Goal: Task Accomplishment & Management: Complete application form

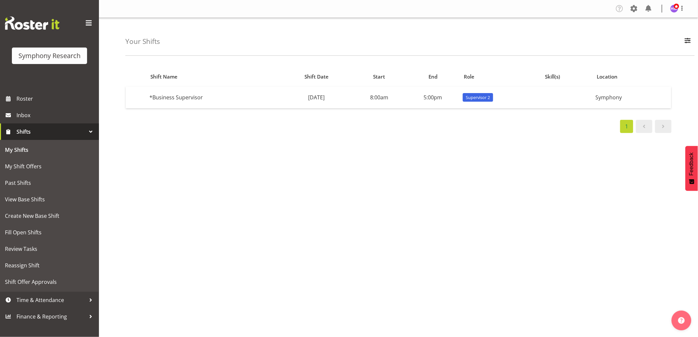
click at [25, 133] on span "Shifts" at bounding box center [50, 132] width 69 height 10
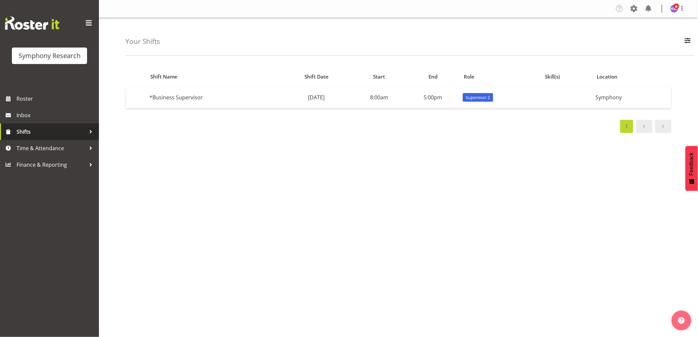
click at [25, 132] on span "Shifts" at bounding box center [50, 132] width 69 height 10
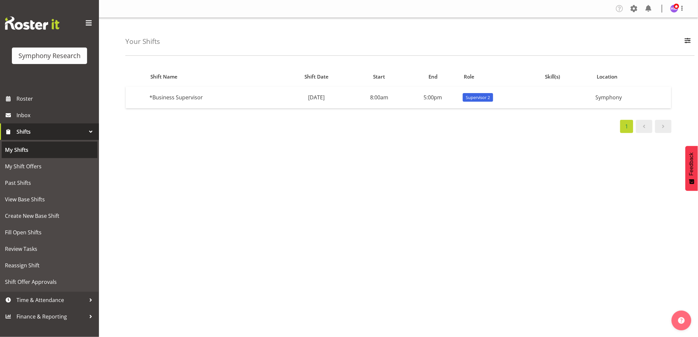
click at [32, 152] on span "My Shifts" at bounding box center [49, 150] width 89 height 10
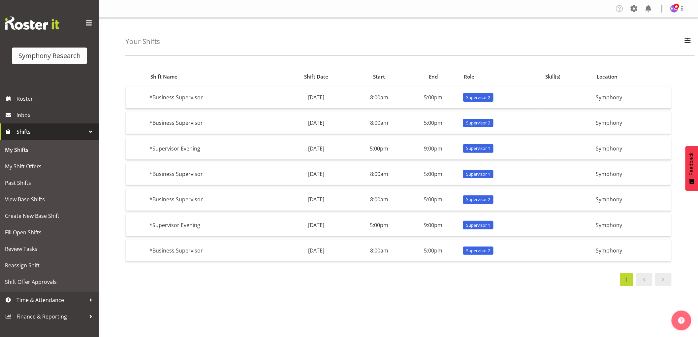
click at [31, 130] on span "Shifts" at bounding box center [50, 132] width 69 height 10
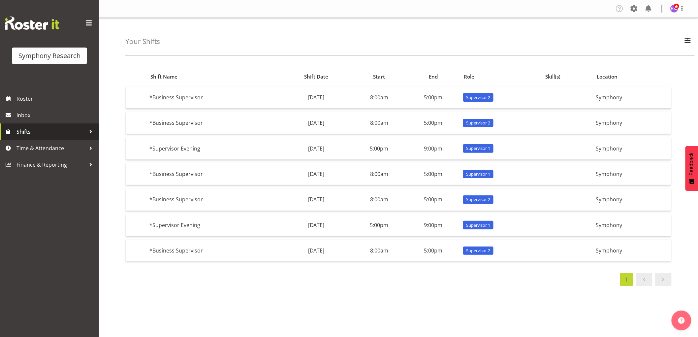
click at [31, 130] on span "Shifts" at bounding box center [50, 132] width 69 height 10
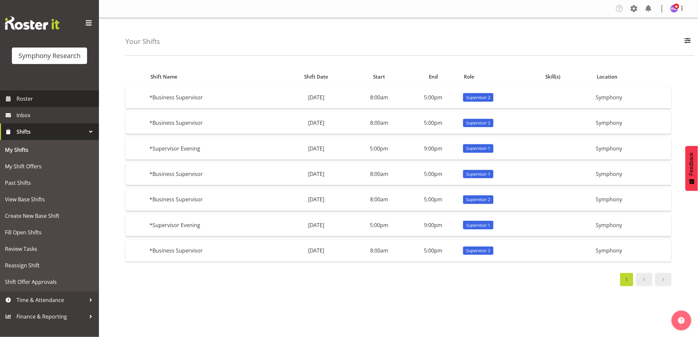
click at [40, 102] on span "Roster" at bounding box center [55, 99] width 79 height 10
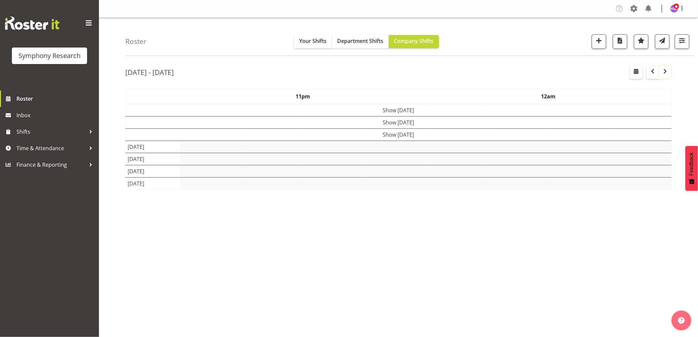
click at [670, 75] on button "button" at bounding box center [665, 72] width 13 height 13
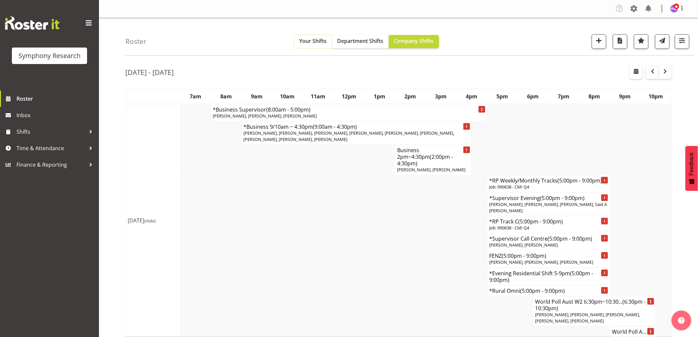
click at [300, 43] on span "Your Shifts" at bounding box center [313, 40] width 27 height 7
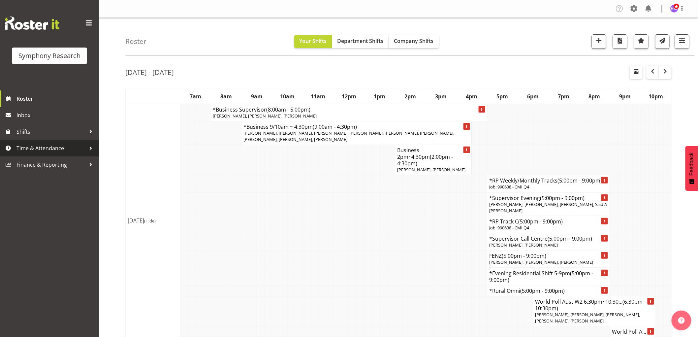
click at [66, 147] on span "Time & Attendance" at bounding box center [50, 148] width 69 height 10
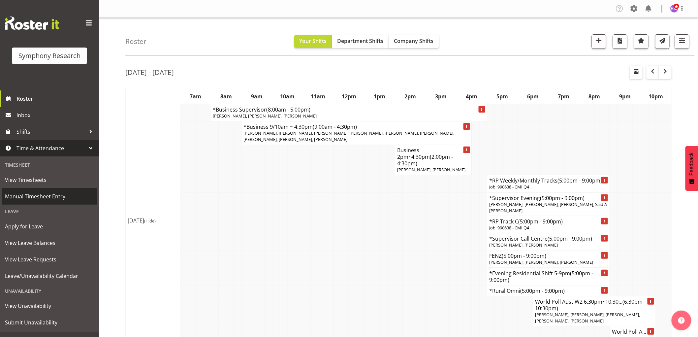
click at [42, 198] on span "Manual Timesheet Entry" at bounding box center [49, 196] width 89 height 10
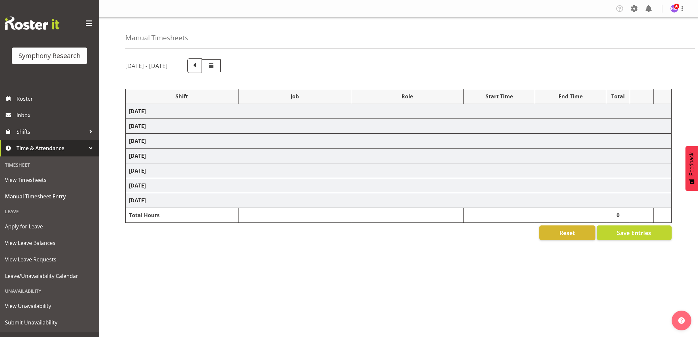
select select "1607"
select select "10499"
select select "1607"
select select "2379"
select select "1607"
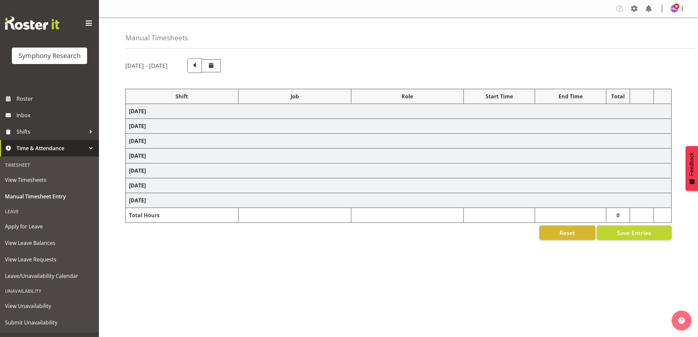
select select "2379"
select select "1607"
select select "743"
select select "1607"
select select "9636"
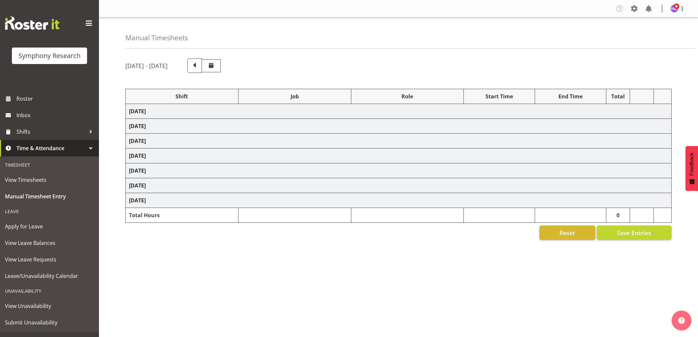
select select "1607"
select select "2379"
select select "1607"
select select "743"
select select "1607"
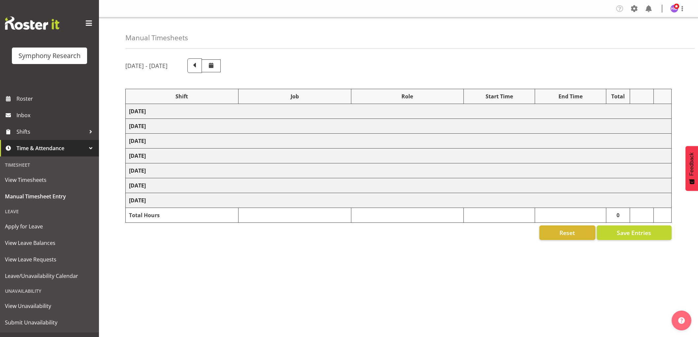
select select "9426"
select select "1607"
select select "10239"
select select "1607"
select select "10420"
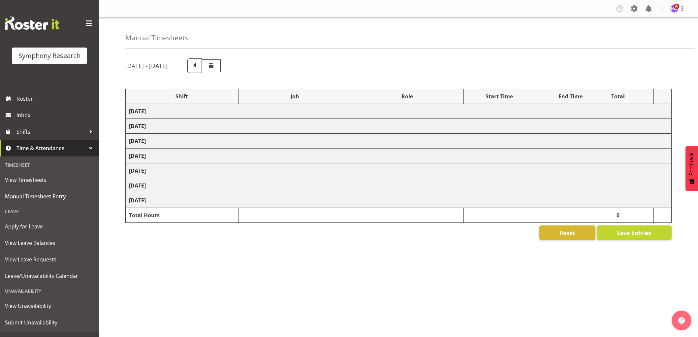
select select "1607"
select select "9636"
select select "1607"
select select "10458"
select select "1607"
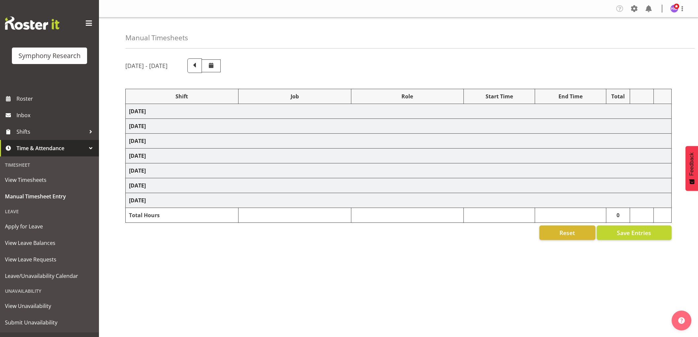
select select "10242"
select select "1607"
select select "2379"
select select "1607"
select select "2379"
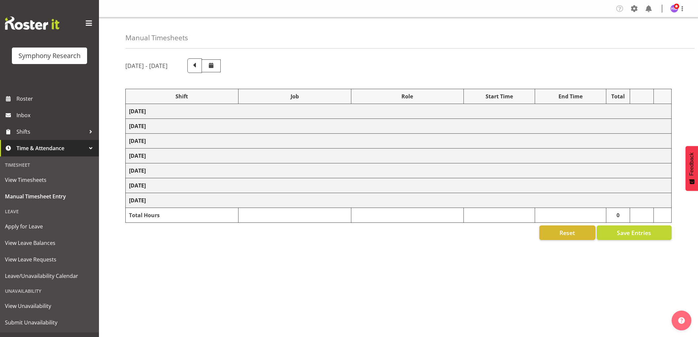
select select "1607"
select select "2379"
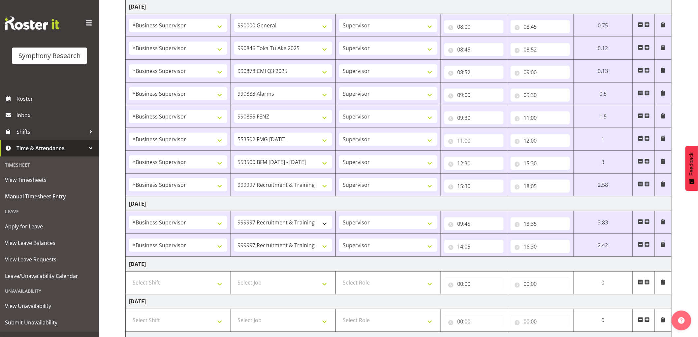
scroll to position [370, 0]
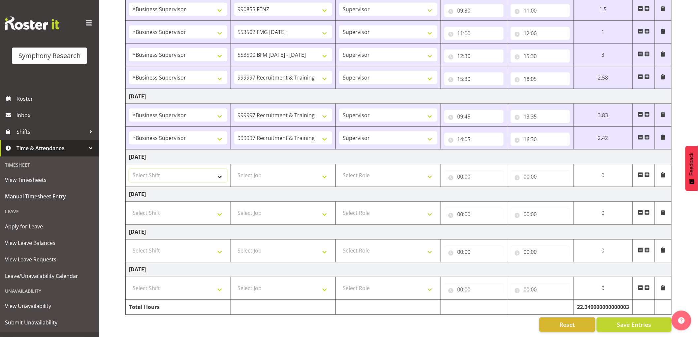
click at [186, 174] on select "Select Shift !!Project Briefing (Job to be assigned) !!Weekend Residential (Ros…" at bounding box center [178, 175] width 98 height 13
select select "1607"
click at [129, 169] on select "Select Shift !!Project Briefing (Job to be assigned) !!Weekend Residential (Ros…" at bounding box center [178, 175] width 98 height 13
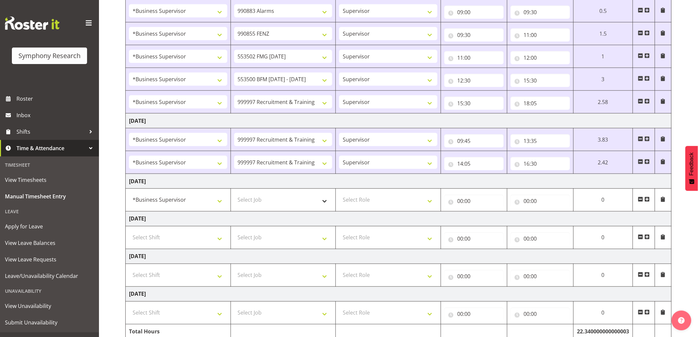
click at [277, 173] on tbody "[DATE] !!Project Briefing (Job to be assigned) !!Weekend Residential (Roster IT…" at bounding box center [399, 52] width 546 height 574
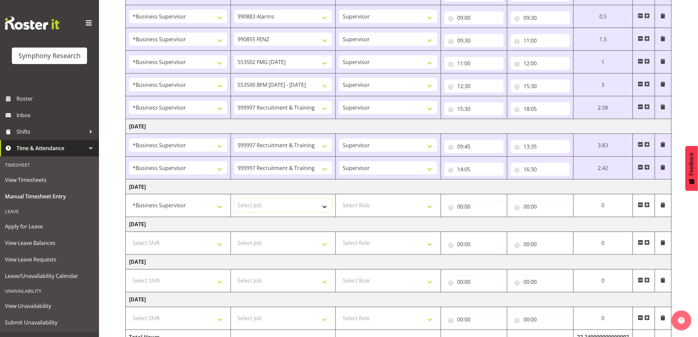
click at [279, 203] on select "Select Job 550060 IF Admin 553492 World Poll Aus Wave 2 Main 2025 553500 BFM [D…" at bounding box center [283, 205] width 98 height 13
select select "743"
click at [234, 200] on select "Select Job 550060 IF Admin 553492 World Poll Aus Wave 2 Main 2025 553500 BFM [D…" at bounding box center [283, 205] width 98 height 13
click at [377, 213] on td "Select Role Supervisor Interviewing Briefing" at bounding box center [388, 205] width 105 height 23
drag, startPoint x: 374, startPoint y: 206, endPoint x: 374, endPoint y: 212, distance: 5.6
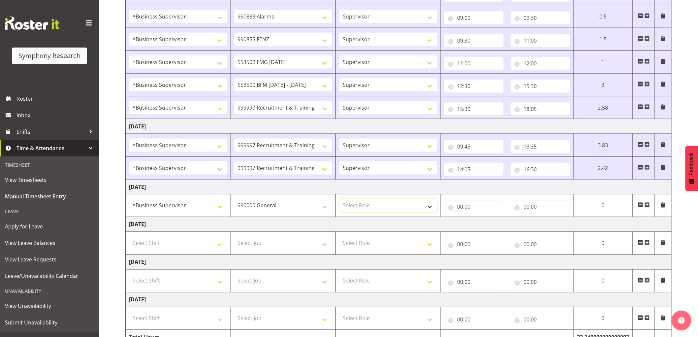
click at [374, 206] on select "Select Role Supervisor Interviewing Briefing" at bounding box center [388, 205] width 98 height 13
select select "45"
click at [339, 200] on select "Select Role Supervisor Interviewing Briefing" at bounding box center [388, 205] width 98 height 13
click at [456, 209] on input "00:00" at bounding box center [473, 206] width 59 height 13
drag, startPoint x: 485, startPoint y: 228, endPoint x: 509, endPoint y: 233, distance: 24.2
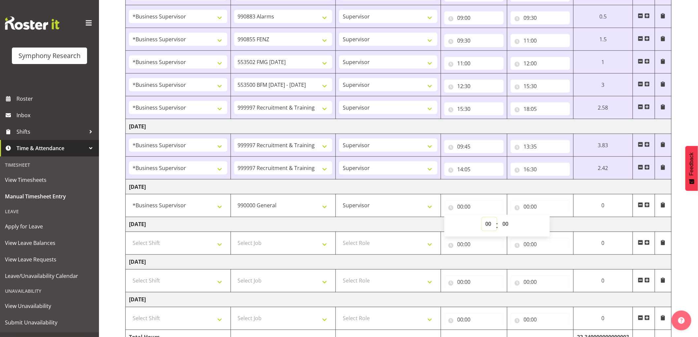
click at [485, 228] on select "00 01 02 03 04 05 06 07 08 09 10 11 12 13 14 15 16 17 18 19 20 21 22 23" at bounding box center [489, 223] width 15 height 13
select select "8"
click at [497, 218] on select "00 01 02 03 04 05 06 07 08 09 10 11 12 13 14 15 16 17 18 19 20 21 22 23" at bounding box center [489, 223] width 15 height 13
type input "08:00"
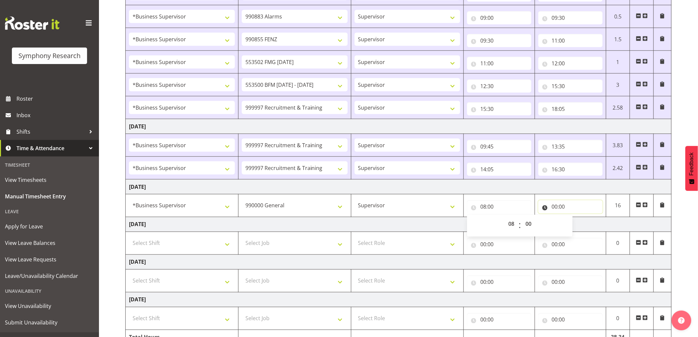
click at [556, 206] on input "00:00" at bounding box center [570, 206] width 64 height 13
drag, startPoint x: 579, startPoint y: 224, endPoint x: 583, endPoint y: 227, distance: 4.7
click at [581, 225] on select "00 01 02 03 04 05 06 07 08 09 10 11 12 13 14 15 16 17 18 19 20 21 22 23" at bounding box center [583, 223] width 15 height 13
select select "9"
click at [576, 218] on select "00 01 02 03 04 05 06 07 08 09 10 11 12 13 14 15 16 17 18 19 20 21 22 23" at bounding box center [583, 223] width 15 height 13
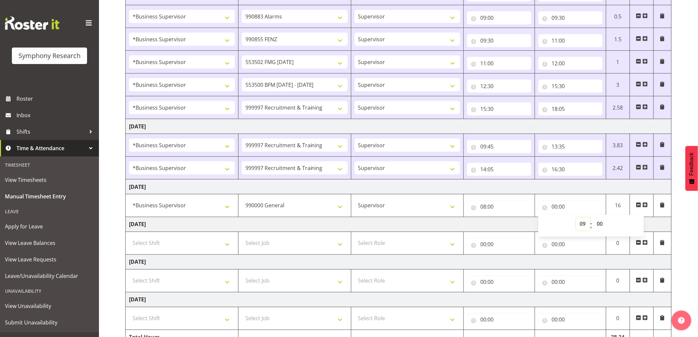
type input "09:00"
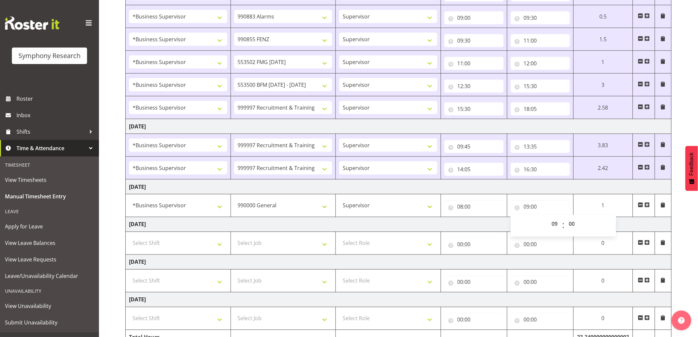
drag, startPoint x: 650, startPoint y: 206, endPoint x: 422, endPoint y: 245, distance: 231.7
click at [649, 206] on span at bounding box center [647, 204] width 5 height 5
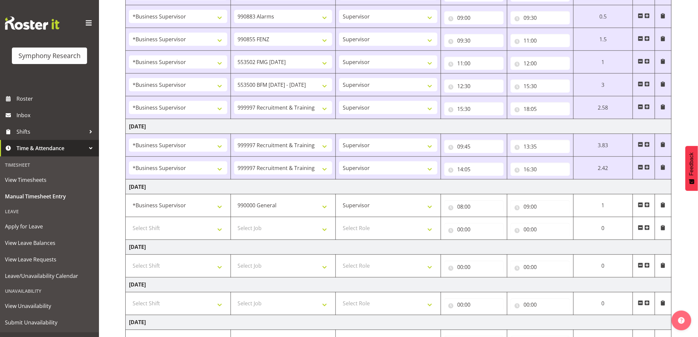
click at [127, 225] on td "Select Shift !!Project Briefing (Job to be assigned) !!Weekend Residential (Ros…" at bounding box center [178, 228] width 105 height 23
click at [142, 230] on select "Select Shift !!Project Briefing (Job to be assigned) !!Weekend Residential (Ros…" at bounding box center [178, 228] width 98 height 13
select select "1607"
click at [129, 222] on select "Select Shift !!Project Briefing (Job to be assigned) !!Weekend Residential (Ros…" at bounding box center [178, 228] width 98 height 13
click at [290, 235] on select "Select Job 550060 IF Admin 553492 World Poll Aus Wave 2 Main 2025 553500 BFM [D…" at bounding box center [283, 228] width 98 height 13
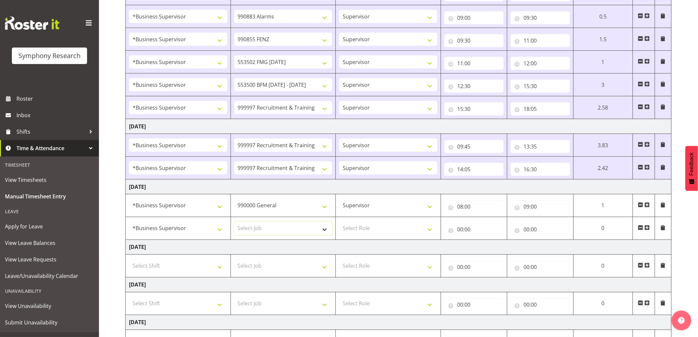
select select "10242"
click at [234, 222] on select "Select Job 550060 IF Admin 553492 World Poll Aus Wave 2 Main 2025 553500 BFM [D…" at bounding box center [283, 228] width 98 height 13
click at [367, 233] on select "Select Role Supervisor Interviewing Briefing" at bounding box center [388, 228] width 98 height 13
select select "45"
click at [339, 222] on select "Select Role Supervisor Interviewing Briefing" at bounding box center [388, 228] width 98 height 13
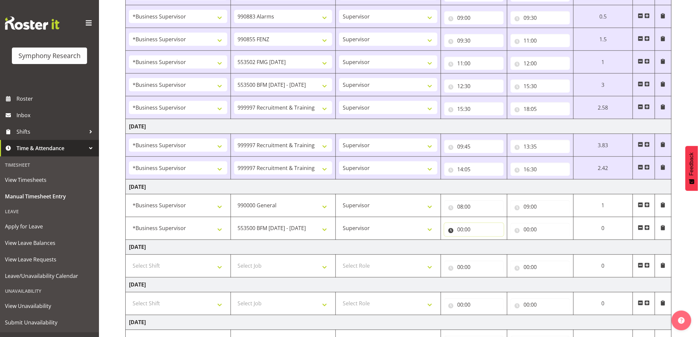
click at [466, 231] on input "00:00" at bounding box center [473, 229] width 59 height 13
click at [488, 245] on select "00 01 02 03 04 05 06 07 08 09 10 11 12 13 14 15 16 17 18 19 20 21 22 23" at bounding box center [489, 246] width 15 height 13
select select "9"
click at [497, 241] on select "00 01 02 03 04 05 06 07 08 09 10 11 12 13 14 15 16 17 18 19 20 21 22 23" at bounding box center [489, 246] width 15 height 13
type input "09:00"
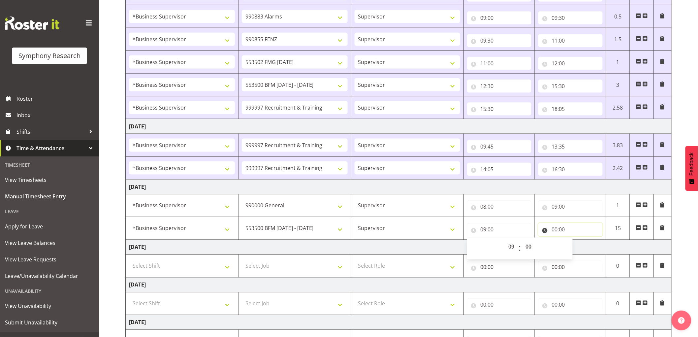
click at [558, 229] on input "00:00" at bounding box center [570, 229] width 64 height 13
drag, startPoint x: 583, startPoint y: 248, endPoint x: 595, endPoint y: 245, distance: 12.6
click at [583, 248] on select "00 01 02 03 04 05 06 07 08 09 10 11 12 13 14 15 16 17 18 19 20 21 22 23" at bounding box center [583, 246] width 15 height 13
select select "10"
click at [576, 241] on select "00 01 02 03 04 05 06 07 08 09 10 11 12 13 14 15 16 17 18 19 20 21 22 23" at bounding box center [583, 246] width 15 height 13
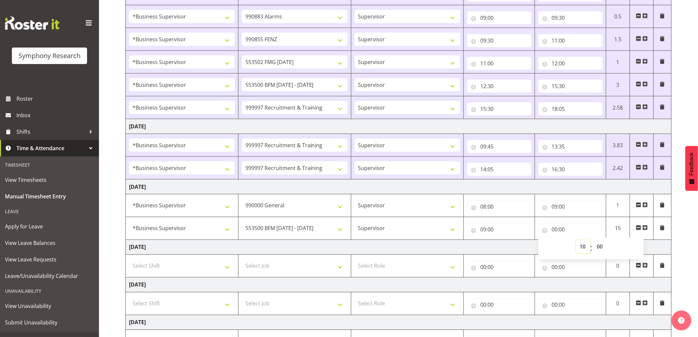
type input "10:00"
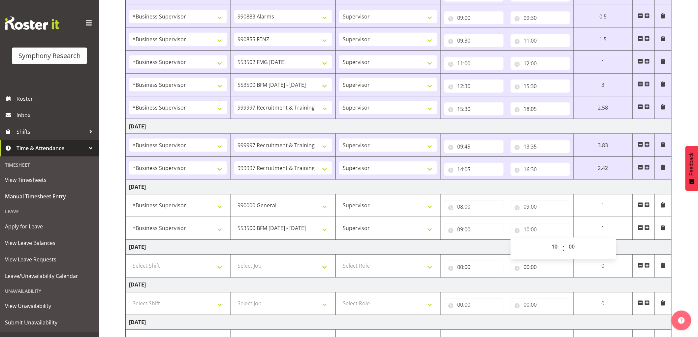
click at [647, 228] on span at bounding box center [647, 227] width 5 height 5
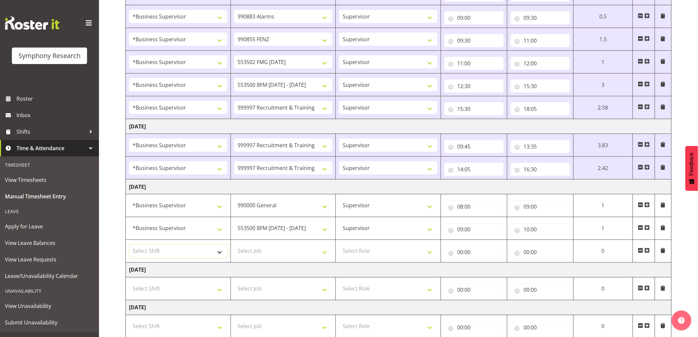
click at [176, 252] on select "Select Shift !!Project Briefing (Job to be assigned) !!Weekend Residential (Ros…" at bounding box center [178, 250] width 98 height 13
select select "1607"
click at [129, 245] on select "Select Shift !!Project Briefing (Job to be assigned) !!Weekend Residential (Ros…" at bounding box center [178, 250] width 98 height 13
click at [255, 247] on select "Select Job 550060 IF Admin 553492 World Poll Aus Wave 2 Main 2025 553500 BFM [D…" at bounding box center [283, 250] width 98 height 13
click at [281, 267] on td "[DATE]" at bounding box center [399, 270] width 546 height 15
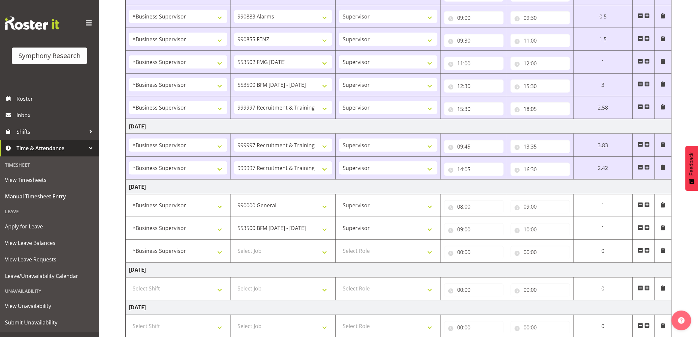
click at [271, 244] on td "Select Job 550060 IF Admin 553492 World Poll Aus Wave 2 Main 2025 553500 BFM [D…" at bounding box center [283, 251] width 105 height 23
click at [268, 256] on select "Select Job 550060 IF Admin 553492 World Poll Aus Wave 2 Main 2025 553500 BFM [D…" at bounding box center [283, 250] width 98 height 13
select select "10458"
click at [234, 245] on select "Select Job 550060 IF Admin 553492 World Poll Aus Wave 2 Main 2025 553500 BFM [D…" at bounding box center [283, 250] width 98 height 13
click at [388, 257] on select "Select Role Supervisor Interviewing Briefing" at bounding box center [388, 250] width 98 height 13
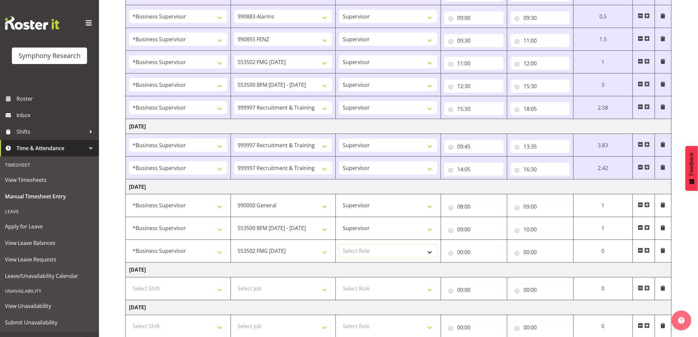
select select "45"
click at [339, 245] on select "Select Role Supervisor Interviewing Briefing" at bounding box center [388, 250] width 98 height 13
click at [455, 255] on input "00:00" at bounding box center [473, 252] width 59 height 13
click at [490, 267] on select "00 01 02 03 04 05 06 07 08 09 10 11 12 13 14 15 16 17 18 19 20 21 22 23" at bounding box center [489, 269] width 15 height 13
select select "10"
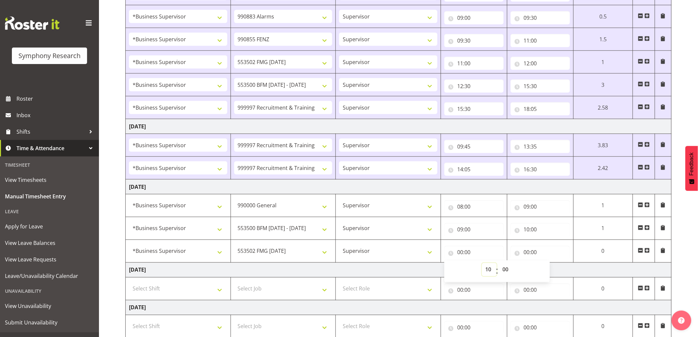
click at [497, 264] on select "00 01 02 03 04 05 06 07 08 09 10 11 12 13 14 15 16 17 18 19 20 21 22 23" at bounding box center [489, 269] width 15 height 13
type input "10:00"
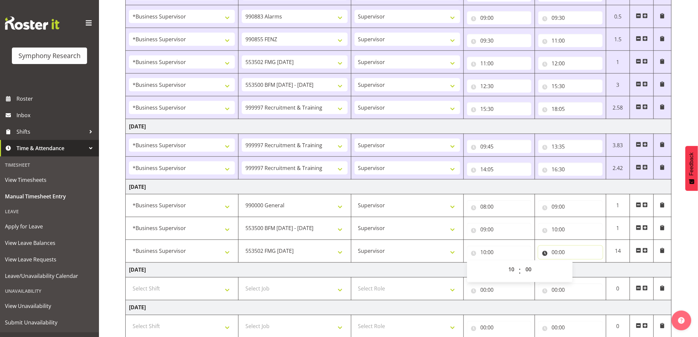
click at [558, 257] on input "00:00" at bounding box center [570, 252] width 64 height 13
drag, startPoint x: 578, startPoint y: 269, endPoint x: 583, endPoint y: 273, distance: 6.1
click at [579, 270] on select "00 01 02 03 04 05 06 07 08 09 10 11 12 13 14 15 16 17 18 19 20 21 22 23" at bounding box center [583, 269] width 15 height 13
select select "10"
click at [576, 264] on select "00 01 02 03 04 05 06 07 08 09 10 11 12 13 14 15 16 17 18 19 20 21 22 23" at bounding box center [583, 269] width 15 height 13
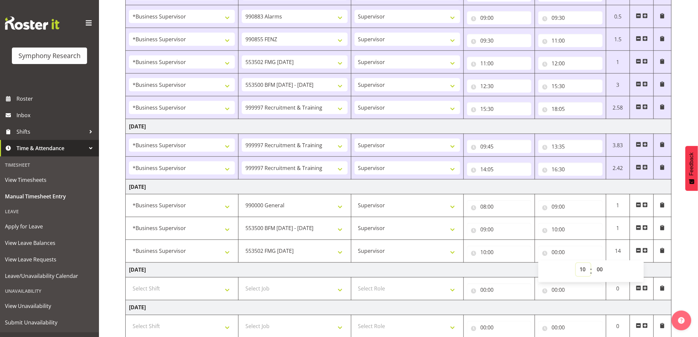
type input "10:00"
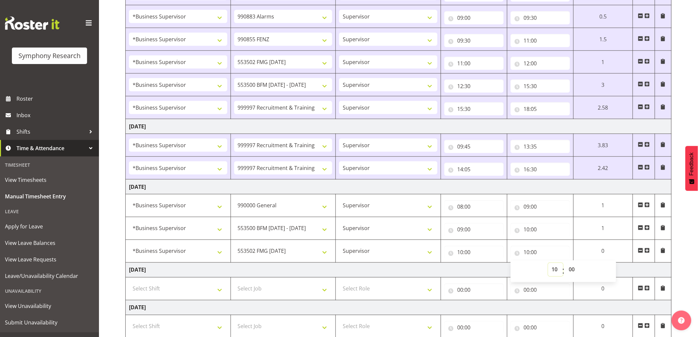
click at [551, 271] on select "00 01 02 03 04 05 06 07 08 09 10 11 12 13 14 15 16 17 18 19 20 21 22 23" at bounding box center [555, 269] width 15 height 13
select select "11"
click at [548, 264] on select "00 01 02 03 04 05 06 07 08 09 10 11 12 13 14 15 16 17 18 19 20 21 22 23" at bounding box center [555, 269] width 15 height 13
type input "11:00"
click at [649, 249] on span at bounding box center [647, 250] width 5 height 5
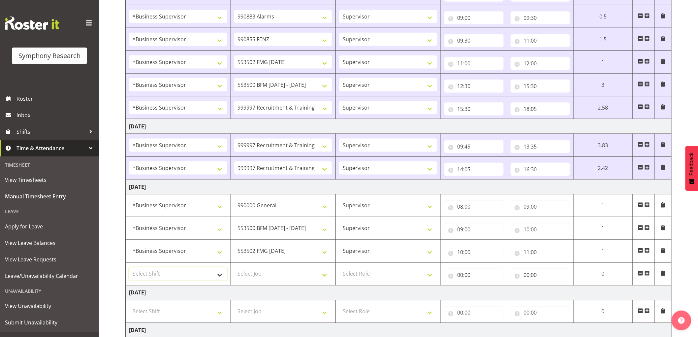
click at [174, 274] on select "Select Shift !!Project Briefing (Job to be assigned) !!Weekend Residential (Ros…" at bounding box center [178, 273] width 98 height 13
select select "1607"
click at [129, 268] on select "Select Shift !!Project Briefing (Job to be assigned) !!Weekend Residential (Ros…" at bounding box center [178, 273] width 98 height 13
click at [256, 283] on td "Select Job 550060 IF Admin 553492 World Poll Aus Wave 2 Main 2025 553500 BFM [D…" at bounding box center [283, 274] width 105 height 23
click at [257, 279] on select "Select Job 550060 IF Admin 553492 World Poll Aus Wave 2 Main 2025 553500 BFM [D…" at bounding box center [283, 273] width 98 height 13
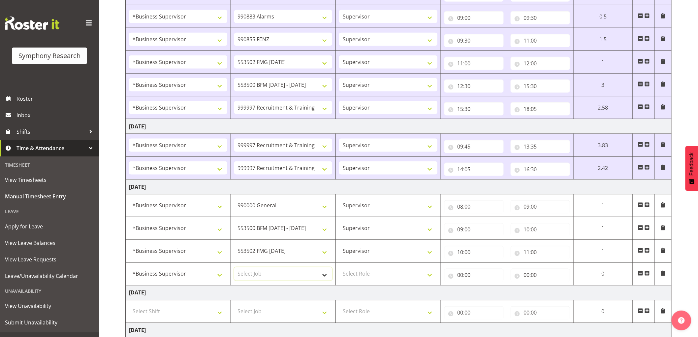
select select "9636"
click at [234, 268] on select "Select Job 550060 IF Admin 553492 World Poll Aus Wave 2 Main 2025 553500 BFM [D…" at bounding box center [283, 273] width 98 height 13
click at [373, 271] on select "Select Role Supervisor Interviewing Briefing" at bounding box center [388, 273] width 98 height 13
drag, startPoint x: 376, startPoint y: 279, endPoint x: 384, endPoint y: 275, distance: 8.6
click at [379, 281] on td "Select Role Supervisor Interviewing Briefing" at bounding box center [388, 274] width 105 height 23
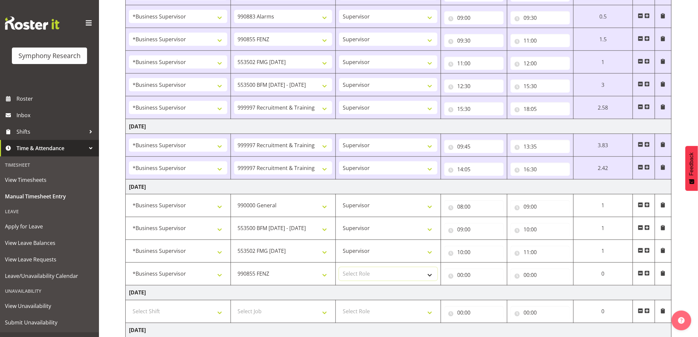
drag, startPoint x: 384, startPoint y: 275, endPoint x: 384, endPoint y: 281, distance: 6.6
click at [384, 276] on select "Select Role Supervisor Interviewing Briefing" at bounding box center [388, 273] width 98 height 13
select select "45"
click at [339, 268] on select "Select Role Supervisor Interviewing Briefing" at bounding box center [388, 273] width 98 height 13
click at [462, 281] on input "00:00" at bounding box center [473, 275] width 59 height 13
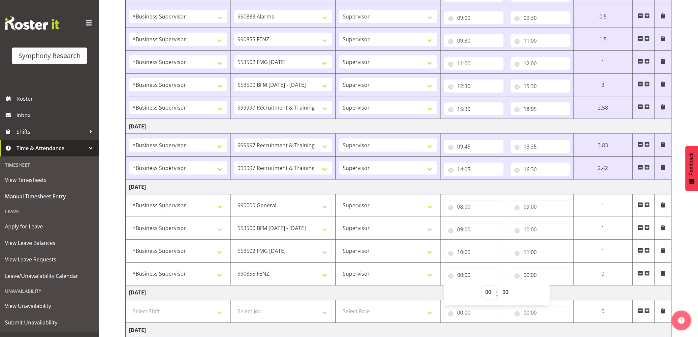
drag, startPoint x: 489, startPoint y: 292, endPoint x: 484, endPoint y: 295, distance: 5.5
click at [489, 292] on select "00 01 02 03 04 05 06 07 08 09 10 11 12 13 14 15 16 17 18 19 20 21 22 23" at bounding box center [489, 292] width 15 height 13
select select "11"
click at [497, 286] on select "00 01 02 03 04 05 06 07 08 09 10 11 12 13 14 15 16 17 18 19 20 21 22 23" at bounding box center [489, 292] width 15 height 13
type input "11:00"
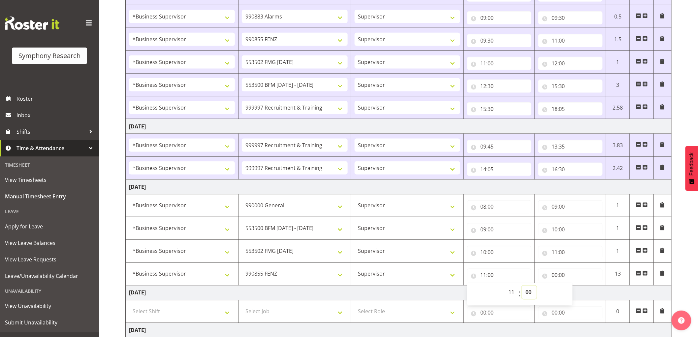
click at [535, 290] on select "00 01 02 03 04 05 06 07 08 09 10 11 12 13 14 15 16 17 18 19 20 21 22 23 24 25 2…" at bounding box center [529, 292] width 15 height 13
select select "30"
click at [522, 286] on select "00 01 02 03 04 05 06 07 08 09 10 11 12 13 14 15 16 17 18 19 20 21 22 23 24 25 2…" at bounding box center [529, 292] width 15 height 13
type input "11:30"
click at [555, 276] on input "00:00" at bounding box center [570, 275] width 64 height 13
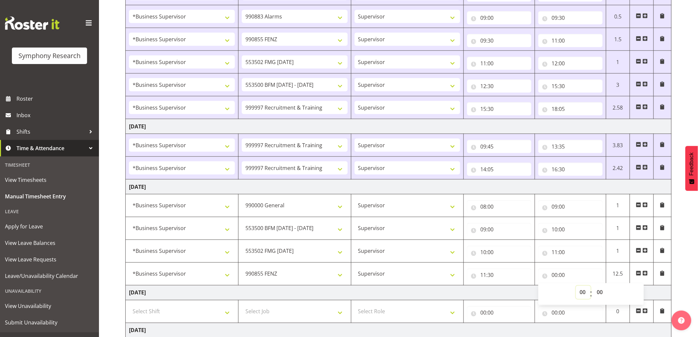
drag, startPoint x: 581, startPoint y: 294, endPoint x: 583, endPoint y: 304, distance: 10.4
click at [582, 294] on select "00 01 02 03 04 05 06 07 08 09 10 11 12 13 14 15 16 17 18 19 20 21 22 23" at bounding box center [583, 292] width 15 height 13
select select "12"
click at [576, 286] on select "00 01 02 03 04 05 06 07 08 09 10 11 12 13 14 15 16 17 18 19 20 21 22 23" at bounding box center [583, 292] width 15 height 13
type input "12:00"
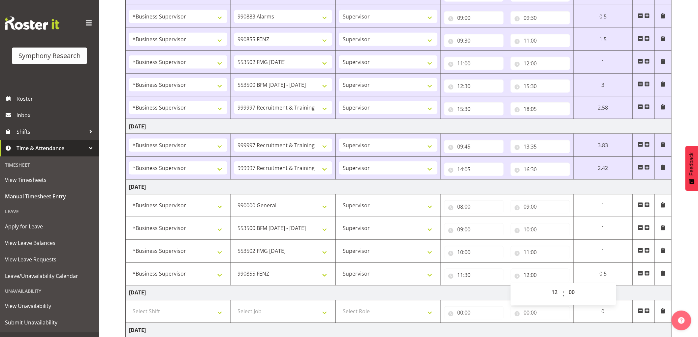
drag, startPoint x: 456, startPoint y: 296, endPoint x: 439, endPoint y: 302, distance: 18.1
click at [456, 296] on td "[DATE]" at bounding box center [399, 292] width 546 height 15
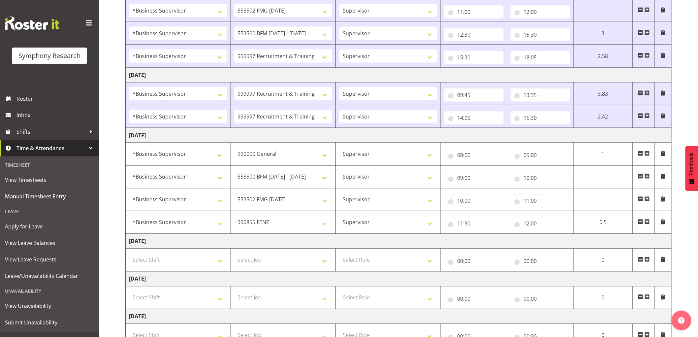
scroll to position [439, 0]
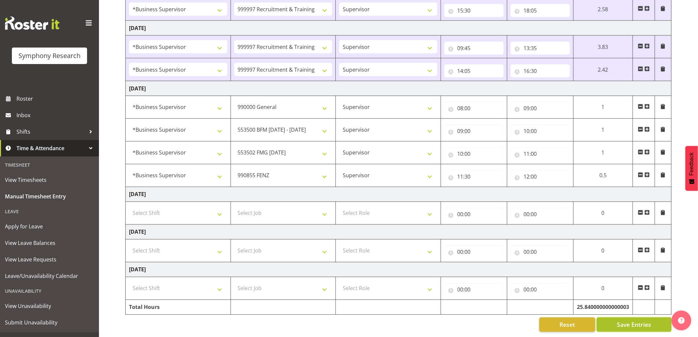
click at [630, 320] on span "Save Entries" at bounding box center [634, 324] width 34 height 9
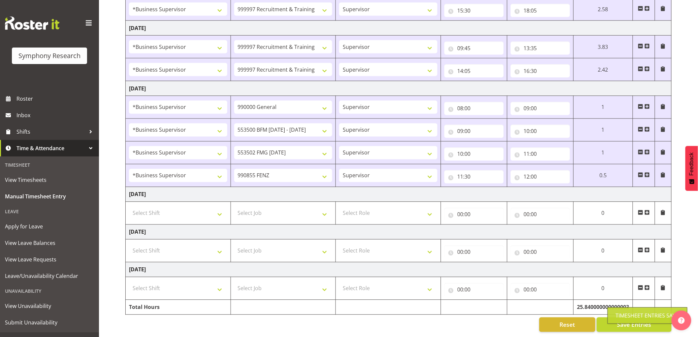
click at [648, 172] on span at bounding box center [647, 174] width 5 height 5
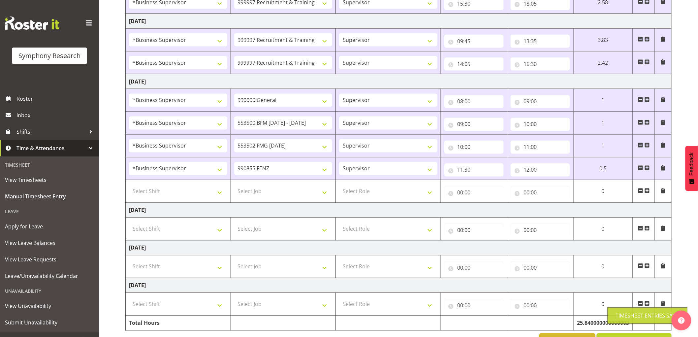
click at [130, 202] on td "Select Shift !!Project Briefing (Job to be assigned) !!Weekend Residential (Ros…" at bounding box center [178, 191] width 105 height 23
click at [139, 197] on select "Select Shift !!Project Briefing (Job to be assigned) !!Weekend Residential (Ros…" at bounding box center [178, 191] width 98 height 13
select select "1607"
click at [129, 186] on select "Select Shift !!Project Briefing (Job to be assigned) !!Weekend Residential (Ros…" at bounding box center [178, 191] width 98 height 13
click at [246, 191] on select "Select Job 550060 IF Admin 553492 World Poll Aus Wave 2 Main 2025 553500 BFM [D…" at bounding box center [283, 191] width 98 height 13
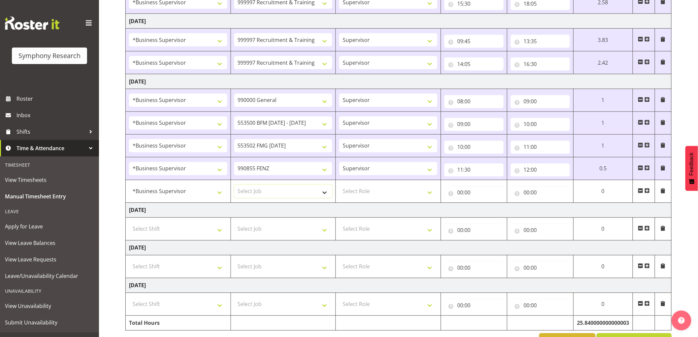
select select "10239"
click at [234, 186] on select "Select Job 550060 IF Admin 553492 World Poll Aus Wave 2 Main 2025 553500 BFM [D…" at bounding box center [283, 191] width 98 height 13
drag, startPoint x: 374, startPoint y: 193, endPoint x: 377, endPoint y: 197, distance: 5.5
click at [374, 193] on select "Select Role Supervisor Interviewing Briefing" at bounding box center [388, 191] width 98 height 13
select select "45"
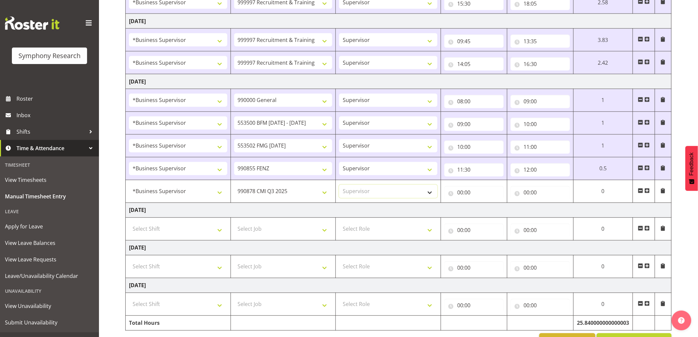
click at [339, 186] on select "Select Role Supervisor Interviewing Briefing" at bounding box center [388, 191] width 98 height 13
click at [462, 193] on input "00:00" at bounding box center [473, 192] width 59 height 13
drag, startPoint x: 482, startPoint y: 207, endPoint x: 489, endPoint y: 219, distance: 14.4
click at [486, 207] on select "00 01 02 03 04 05 06 07 08 09 10 11 12 13 14 15 16 17 18 19 20 21 22 23" at bounding box center [489, 209] width 15 height 13
select select "12"
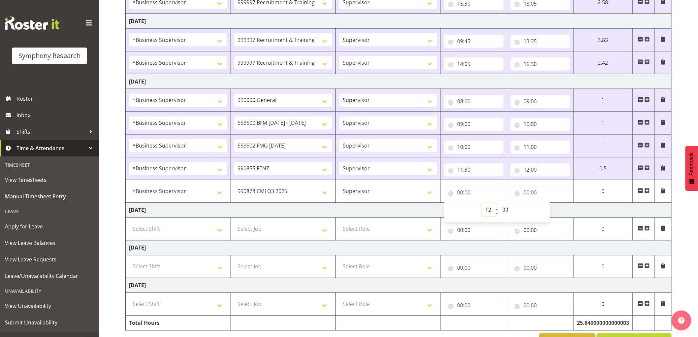
click at [497, 204] on select "00 01 02 03 04 05 06 07 08 09 10 11 12 13 14 15 16 17 18 19 20 21 22 23" at bounding box center [489, 209] width 15 height 13
type input "12:00"
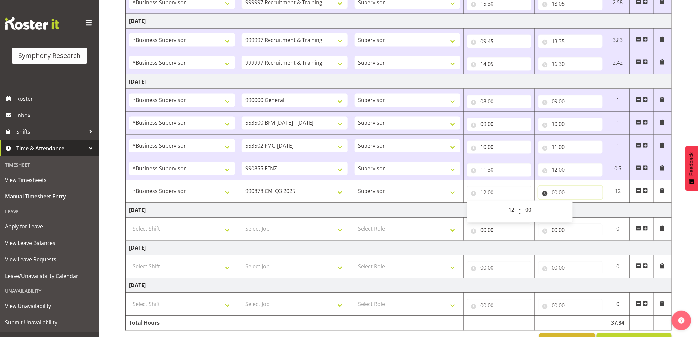
click at [555, 195] on input "00:00" at bounding box center [570, 192] width 64 height 13
click at [587, 213] on select "00 01 02 03 04 05 06 07 08 09 10 11 12 13 14 15 16 17 18 19 20 21 22 23" at bounding box center [583, 209] width 15 height 13
select select "12"
click at [576, 204] on select "00 01 02 03 04 05 06 07 08 09 10 11 12 13 14 15 16 17 18 19 20 21 22 23" at bounding box center [583, 209] width 15 height 13
type input "12:00"
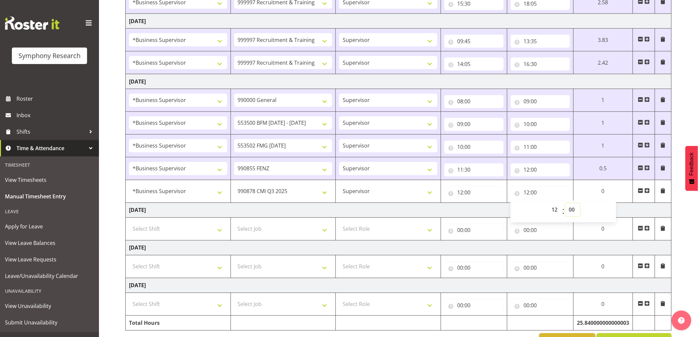
click at [576, 207] on select "00 01 02 03 04 05 06 07 08 09 10 11 12 13 14 15 16 17 18 19 20 21 22 23 24 25 2…" at bounding box center [573, 209] width 15 height 13
select select "30"
click at [566, 204] on select "00 01 02 03 04 05 06 07 08 09 10 11 12 13 14 15 16 17 18 19 20 21 22 23 24 25 2…" at bounding box center [573, 209] width 15 height 13
type input "12:30"
click at [647, 190] on span at bounding box center [647, 190] width 5 height 5
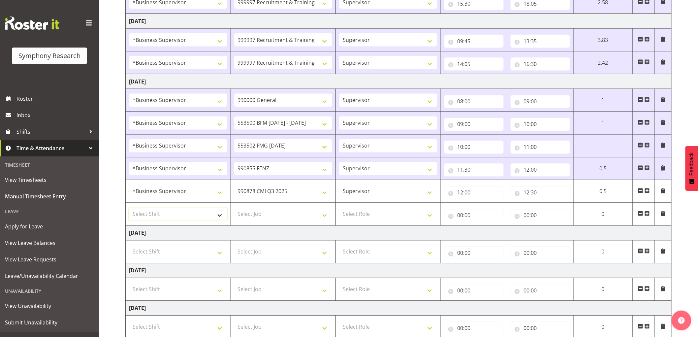
click at [163, 218] on select "Select Shift !!Project Briefing (Job to be assigned) !!Weekend Residential (Ros…" at bounding box center [178, 214] width 98 height 13
select select "1607"
click at [129, 209] on select "Select Shift !!Project Briefing (Job to be assigned) !!Weekend Residential (Ros…" at bounding box center [178, 214] width 98 height 13
click at [268, 213] on select "Select Job 550060 IF Admin 553492 World Poll Aus Wave 2 Main 2025 553500 BFM [D…" at bounding box center [283, 214] width 98 height 13
click at [302, 229] on td "[DATE]" at bounding box center [399, 233] width 546 height 15
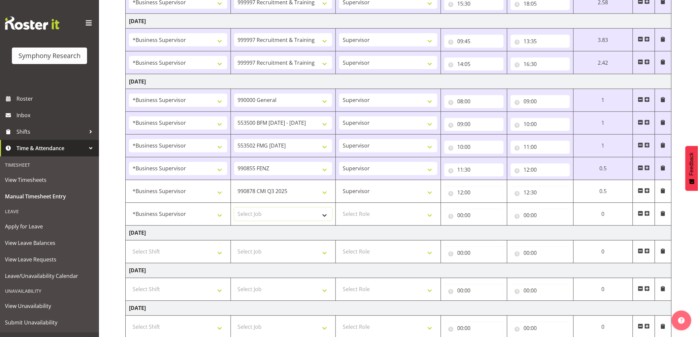
click at [284, 209] on select "Select Job 550060 IF Admin 553492 World Poll Aus Wave 2 Main 2025 553500 BFM [D…" at bounding box center [283, 214] width 98 height 13
select select "9426"
click at [234, 209] on select "Select Job 550060 IF Admin 553492 World Poll Aus Wave 2 Main 2025 553500 BFM [D…" at bounding box center [283, 214] width 98 height 13
click at [378, 222] on td "Select Role Supervisor Interviewing Briefing" at bounding box center [388, 214] width 105 height 23
click at [375, 218] on select "Select Role Supervisor Interviewing Briefing" at bounding box center [388, 214] width 98 height 13
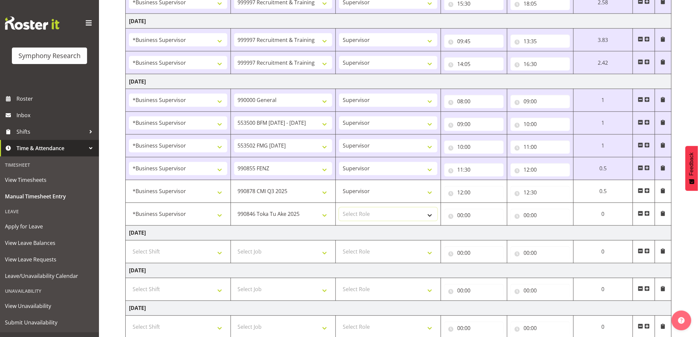
select select "45"
click at [339, 209] on select "Select Role Supervisor Interviewing Briefing" at bounding box center [388, 214] width 98 height 13
click at [448, 216] on input "00:00" at bounding box center [473, 215] width 59 height 13
click at [482, 235] on select "00 01 02 03 04 05 06 07 08 09 10 11 12 13 14 15 16 17 18 19 20 21 22 23" at bounding box center [489, 232] width 15 height 13
select select "12"
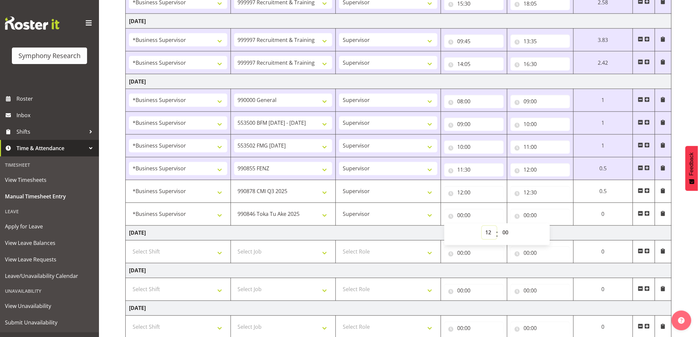
click at [497, 227] on select "00 01 02 03 04 05 06 07 08 09 10 11 12 13 14 15 16 17 18 19 20 21 22 23" at bounding box center [489, 232] width 15 height 13
type input "12:00"
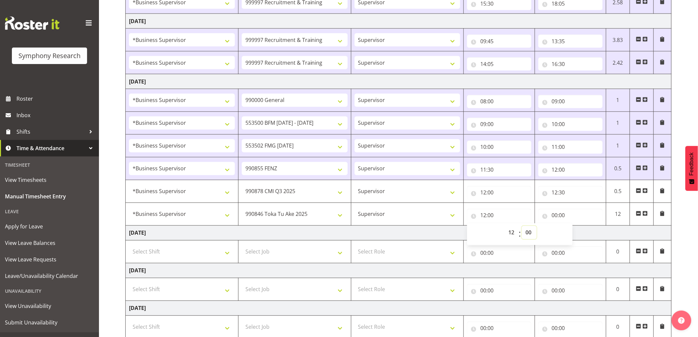
click at [530, 230] on select "00 01 02 03 04 05 06 07 08 09 10 11 12 13 14 15 16 17 18 19 20 21 22 23 24 25 2…" at bounding box center [529, 232] width 15 height 13
click at [557, 216] on input "00:00" at bounding box center [570, 215] width 64 height 13
click at [580, 232] on select "00 01 02 03 04 05 06 07 08 09 10 11 12 13 14 15 16 17 18 19 20 21 22 23" at bounding box center [583, 232] width 15 height 13
select select "12"
click at [576, 227] on select "00 01 02 03 04 05 06 07 08 09 10 11 12 13 14 15 16 17 18 19 20 21 22 23" at bounding box center [583, 232] width 15 height 13
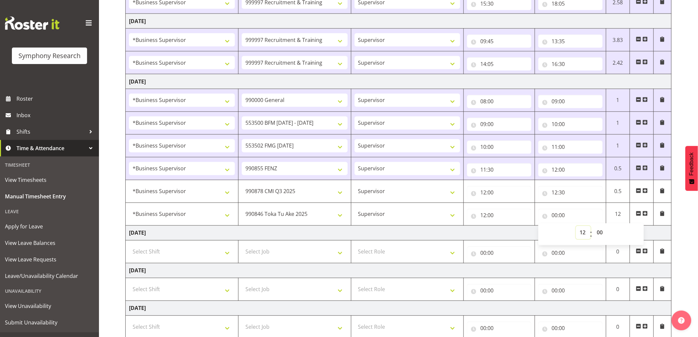
type input "12:00"
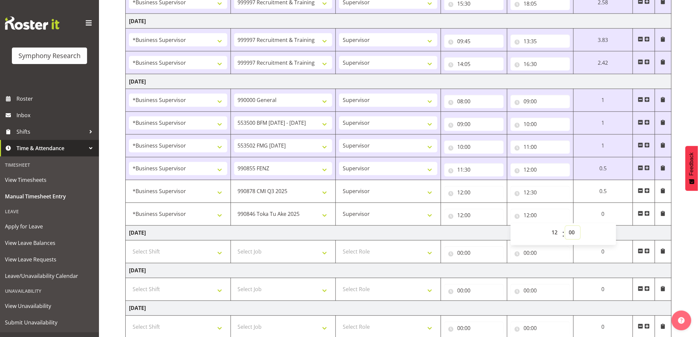
click at [573, 232] on select "00 01 02 03 04 05 06 07 08 09 10 11 12 13 14 15 16 17 18 19 20 21 22 23 24 25 2…" at bounding box center [573, 232] width 15 height 13
select select "5"
click at [580, 227] on select "00 01 02 03 04 05 06 07 08 09 10 11 12 13 14 15 16 17 18 19 20 21 22 23 24 25 2…" at bounding box center [573, 232] width 15 height 13
type input "12:05"
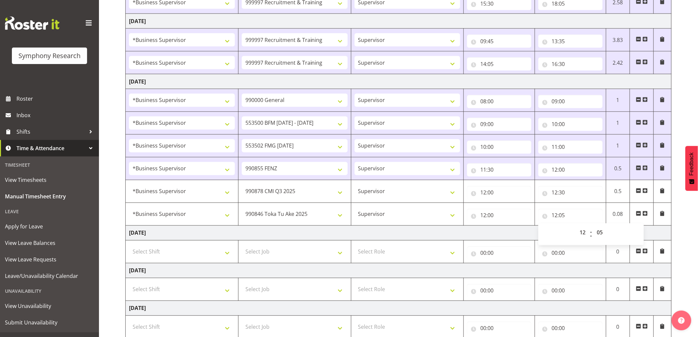
click at [496, 237] on td "[DATE]" at bounding box center [399, 233] width 546 height 15
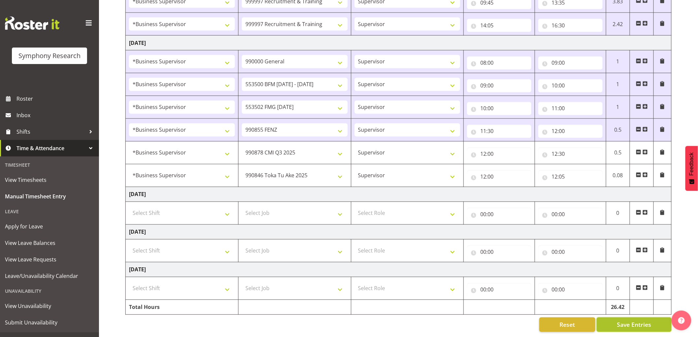
click at [628, 320] on span "Save Entries" at bounding box center [634, 324] width 34 height 9
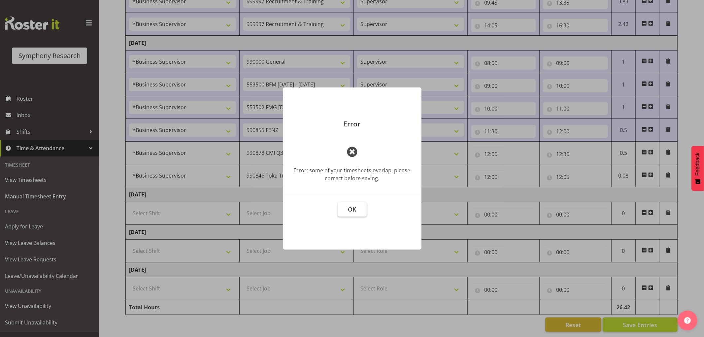
click at [363, 210] on button "OK" at bounding box center [352, 209] width 29 height 15
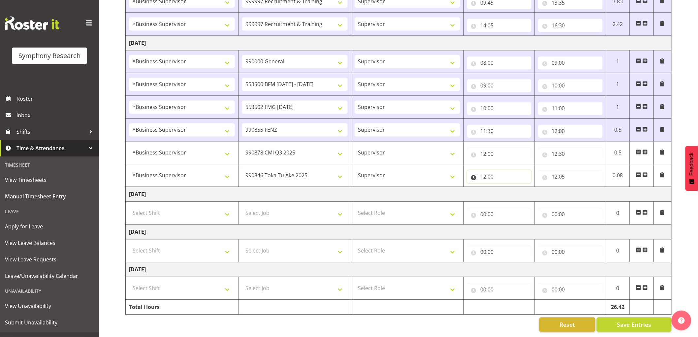
click at [494, 173] on input "12:00" at bounding box center [499, 176] width 64 height 13
click at [529, 188] on select "00 01 02 03 04 05 06 07 08 09 10 11 12 13 14 15 16 17 18 19 20 21 22 23 24 25 2…" at bounding box center [529, 193] width 15 height 13
select select "30"
click at [522, 187] on select "00 01 02 03 04 05 06 07 08 09 10 11 12 13 14 15 16 17 18 19 20 21 22 23 24 25 2…" at bounding box center [529, 193] width 15 height 13
type input "12:30"
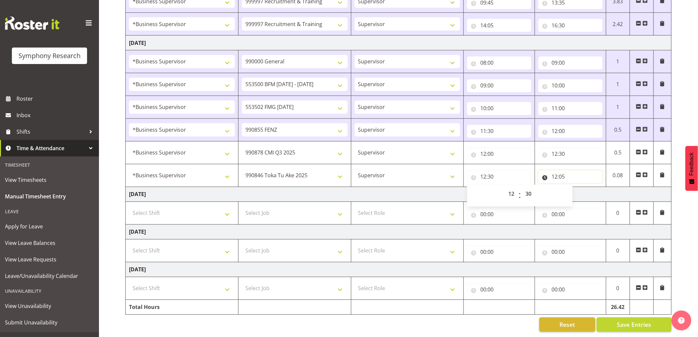
click at [566, 172] on input "12:05" at bounding box center [570, 176] width 64 height 13
drag, startPoint x: 597, startPoint y: 185, endPoint x: 648, endPoint y: 191, distance: 50.9
click at [597, 187] on select "00 01 02 03 04 05 06 07 08 09 10 11 12 13 14 15 16 17 18 19 20 21 22 23 24 25 2…" at bounding box center [600, 193] width 15 height 13
select select "35"
click at [593, 187] on select "00 01 02 03 04 05 06 07 08 09 10 11 12 13 14 15 16 17 18 19 20 21 22 23 24 25 2…" at bounding box center [600, 193] width 15 height 13
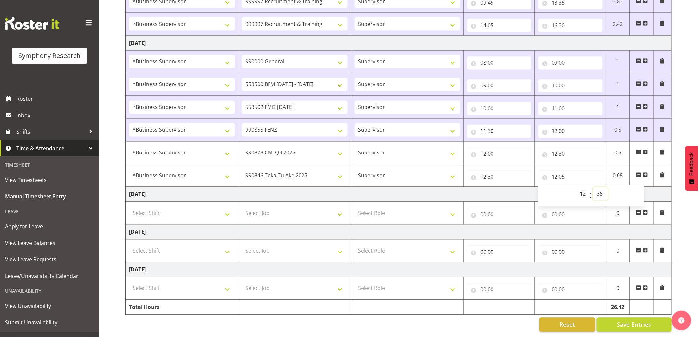
type input "12:35"
click at [637, 320] on span "Save Entries" at bounding box center [634, 324] width 34 height 9
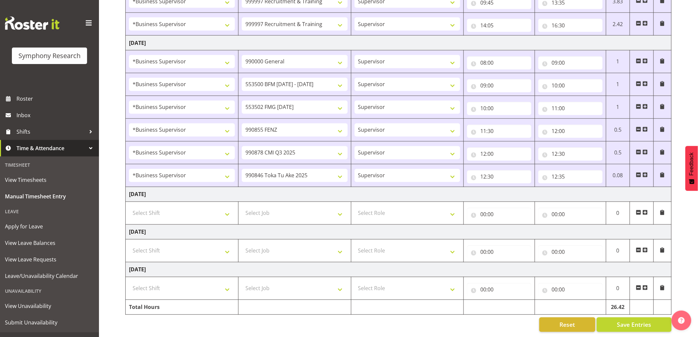
click at [646, 172] on span at bounding box center [645, 174] width 5 height 5
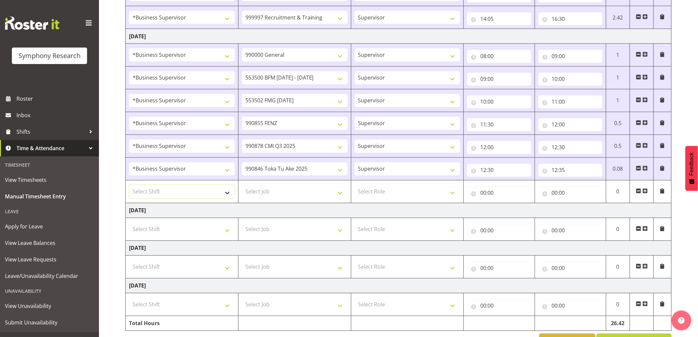
drag, startPoint x: 191, startPoint y: 197, endPoint x: 195, endPoint y: 197, distance: 3.6
click at [192, 197] on select "Select Shift !!Project Briefing (Job to be assigned) !!Weekend Residential (Ros…" at bounding box center [182, 191] width 106 height 13
select select "1607"
click at [129, 186] on select "Select Shift !!Project Briefing (Job to be assigned) !!Weekend Residential (Ros…" at bounding box center [182, 191] width 106 height 13
click at [297, 186] on select "Select Job 550060 IF Admin 553492 World Poll Aus Wave 2 Main 2025 553500 BFM [D…" at bounding box center [295, 191] width 106 height 13
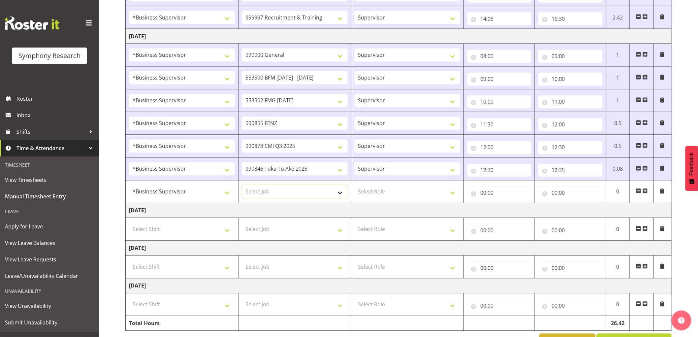
select select "2379"
click at [242, 186] on select "Select Job 550060 IF Admin 553492 World Poll Aus Wave 2 Main 2025 553500 BFM [D…" at bounding box center [295, 191] width 106 height 13
drag, startPoint x: 400, startPoint y: 196, endPoint x: 395, endPoint y: 196, distance: 5.3
click at [399, 196] on select "Select Role Supervisor Interviewing Briefing" at bounding box center [408, 191] width 106 height 13
select select "45"
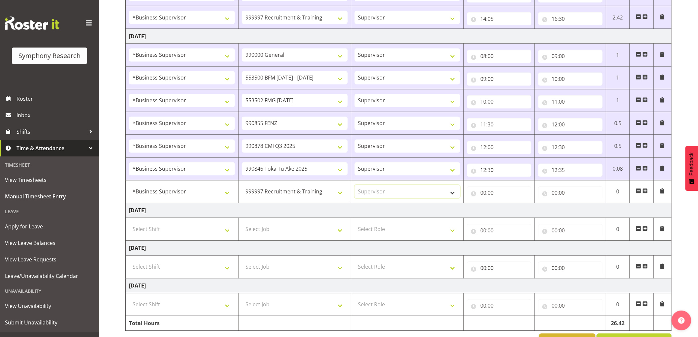
click at [355, 186] on select "Select Role Supervisor Interviewing Briefing" at bounding box center [408, 191] width 106 height 13
click at [472, 204] on td "[DATE]" at bounding box center [399, 210] width 546 height 15
click at [479, 196] on input "00:00" at bounding box center [499, 192] width 64 height 13
click at [504, 209] on div "00 01 02 03 04 05 06 07 08 09 10 11 12 13 14 15 16 17 18 19 20 21 22 23" at bounding box center [511, 212] width 15 height 16
click at [512, 210] on select "00 01 02 03 04 05 06 07 08 09 10 11 12 13 14 15 16 17 18 19 20 21 22 23" at bounding box center [512, 210] width 15 height 13
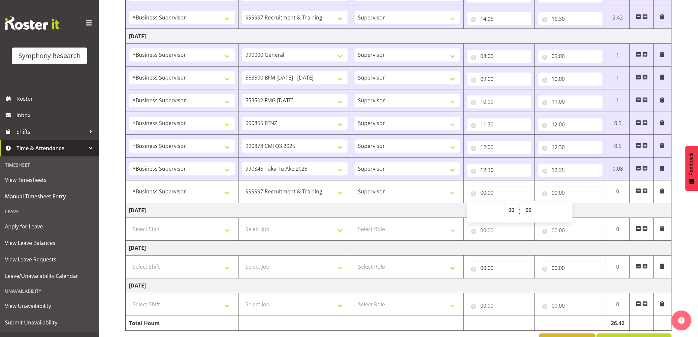
select select "12"
click at [505, 204] on select "00 01 02 03 04 05 06 07 08 09 10 11 12 13 14 15 16 17 18 19 20 21 22 23" at bounding box center [512, 210] width 15 height 13
type input "12:00"
click at [530, 208] on select "00 01 02 03 04 05 06 07 08 09 10 11 12 13 14 15 16 17 18 19 20 21 22 23 24 25 2…" at bounding box center [529, 210] width 15 height 13
select select "35"
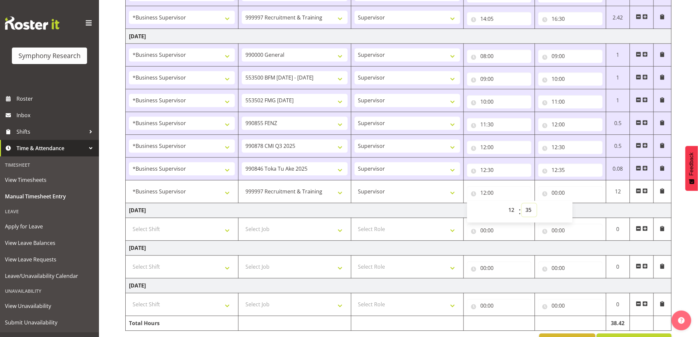
click at [522, 204] on select "00 01 02 03 04 05 06 07 08 09 10 11 12 13 14 15 16 17 18 19 20 21 22 23 24 25 2…" at bounding box center [529, 210] width 15 height 13
type input "12:35"
click at [555, 192] on input "00:00" at bounding box center [570, 192] width 64 height 13
click at [577, 210] on select "00 01 02 03 04 05 06 07 08 09 10 11 12 13 14 15 16 17 18 19 20 21 22 23" at bounding box center [583, 210] width 15 height 13
select select "18"
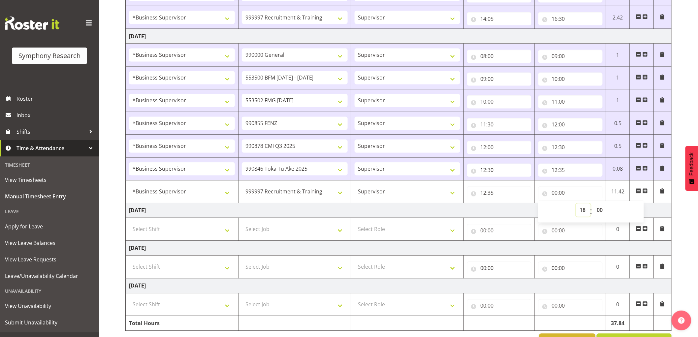
click at [576, 204] on select "00 01 02 03 04 05 06 07 08 09 10 11 12 13 14 15 16 17 18 19 20 21 22 23" at bounding box center [583, 210] width 15 height 13
type input "18:00"
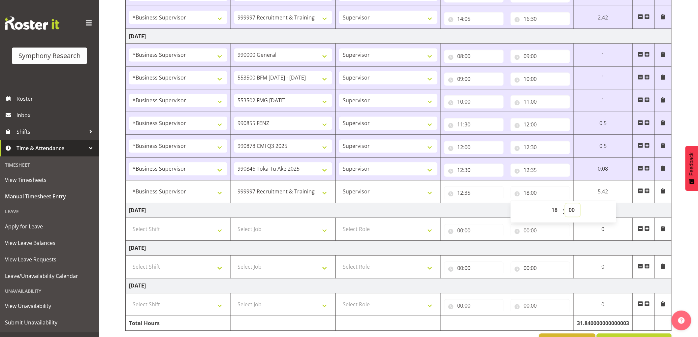
click at [579, 212] on select "00 01 02 03 04 05 06 07 08 09 10 11 12 13 14 15 16 17 18 19 20 21 22 23 24 25 2…" at bounding box center [573, 210] width 15 height 13
select select "30"
click at [580, 204] on select "00 01 02 03 04 05 06 07 08 09 10 11 12 13 14 15 16 17 18 19 20 21 22 23 24 25 2…" at bounding box center [573, 210] width 15 height 13
type input "18:30"
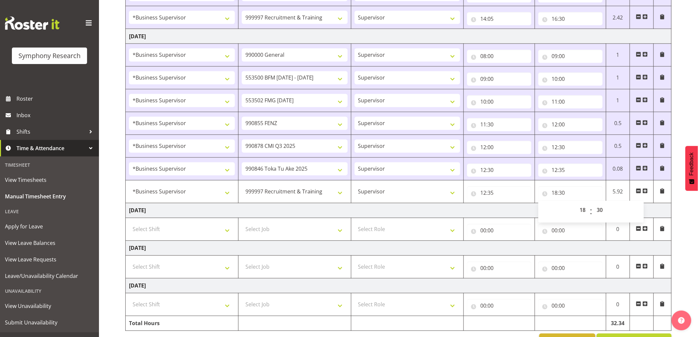
click at [385, 214] on td "[DATE]" at bounding box center [399, 210] width 546 height 15
click at [555, 190] on input "18:30" at bounding box center [570, 192] width 64 height 13
click at [603, 210] on select "00 01 02 03 04 05 06 07 08 09 10 11 12 13 14 15 16 17 18 19 20 21 22 23 24 25 2…" at bounding box center [600, 210] width 15 height 13
select select "0"
click at [593, 204] on select "00 01 02 03 04 05 06 07 08 09 10 11 12 13 14 15 16 17 18 19 20 21 22 23 24 25 2…" at bounding box center [600, 210] width 15 height 13
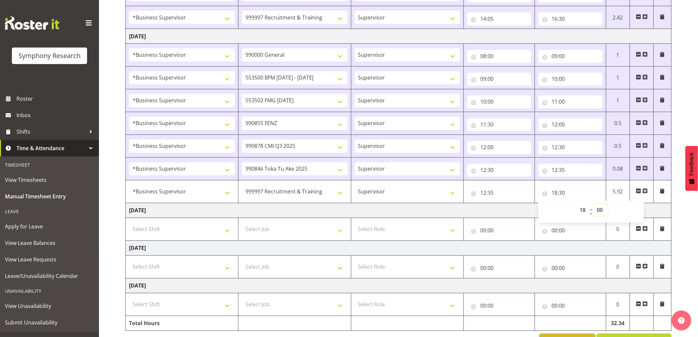
type input "18:00"
